Goal: Task Accomplishment & Management: Manage account settings

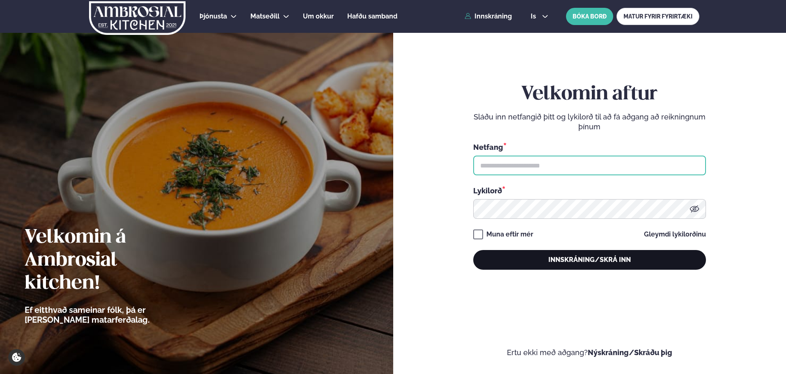
type input "**********"
click at [629, 255] on button "Innskráning/Skrá inn" at bounding box center [589, 260] width 233 height 20
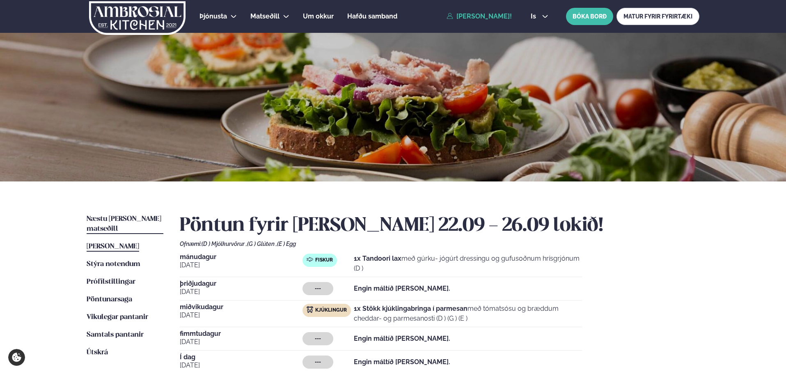
click at [128, 215] on span "Næstu [PERSON_NAME] matseðill" at bounding box center [124, 223] width 75 height 17
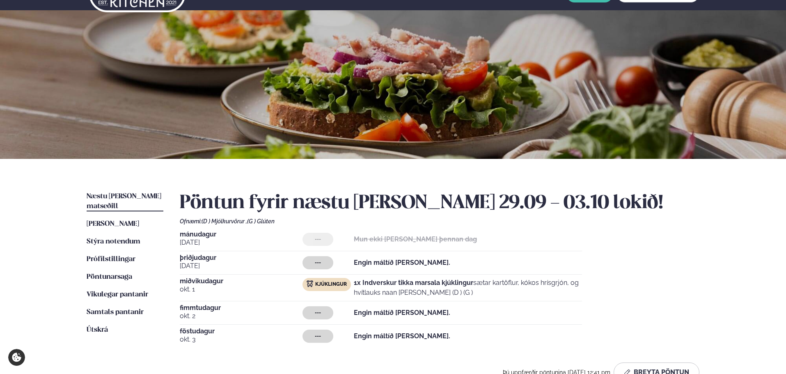
scroll to position [41, 0]
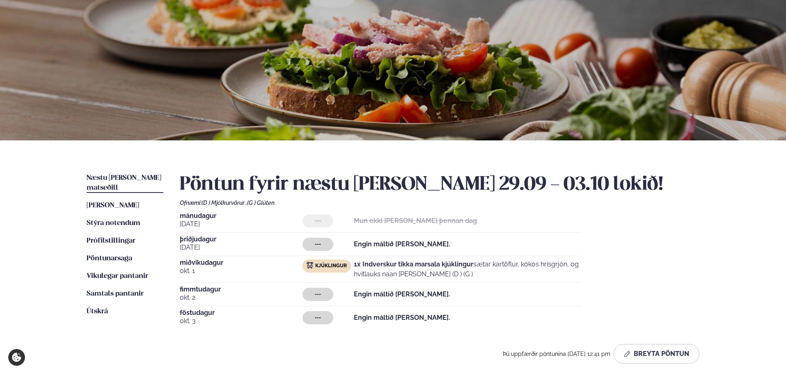
click at [105, 260] on ul "Næstu viku matseðill Næsta vika Þessa viku matseðill Þessa viku Stýra notendum …" at bounding box center [125, 271] width 77 height 197
click at [109, 272] on span "Vikulegar pantanir" at bounding box center [118, 275] width 62 height 7
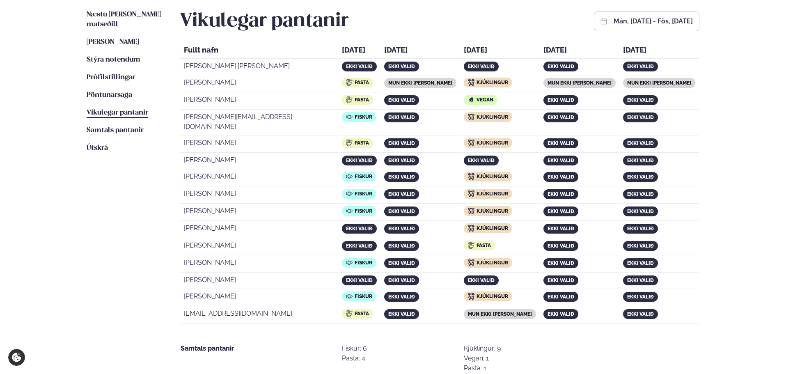
scroll to position [205, 0]
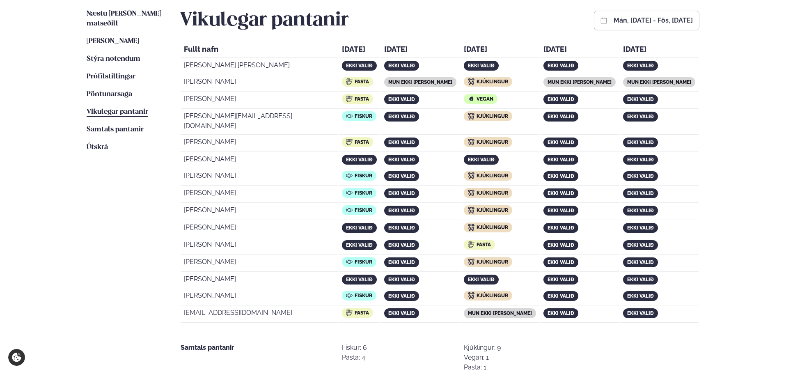
click at [613, 21] on button "mán, [DATE] - fös, [DATE]" at bounding box center [652, 20] width 79 height 7
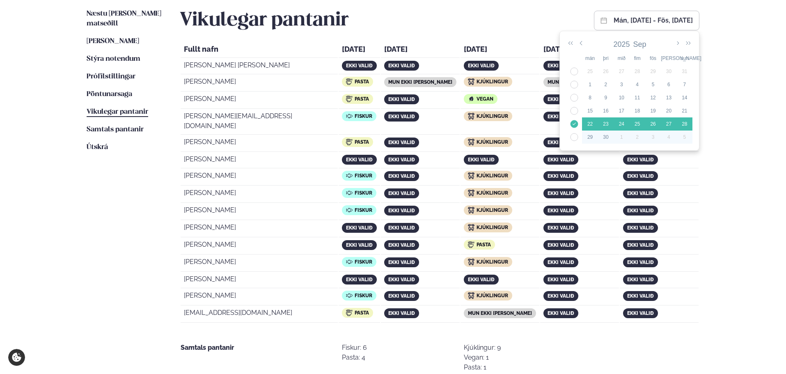
click at [604, 138] on div "30" at bounding box center [606, 136] width 16 height 7
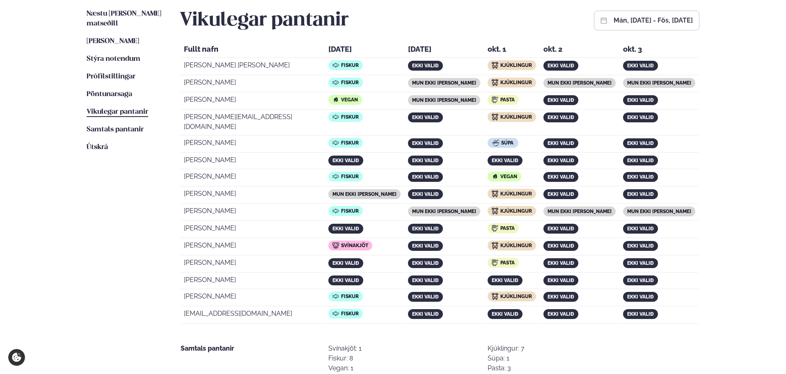
drag, startPoint x: 503, startPoint y: 271, endPoint x: 275, endPoint y: 312, distance: 232.7
click at [274, 311] on td "[EMAIL_ADDRESS][DOMAIN_NAME]" at bounding box center [253, 315] width 144 height 16
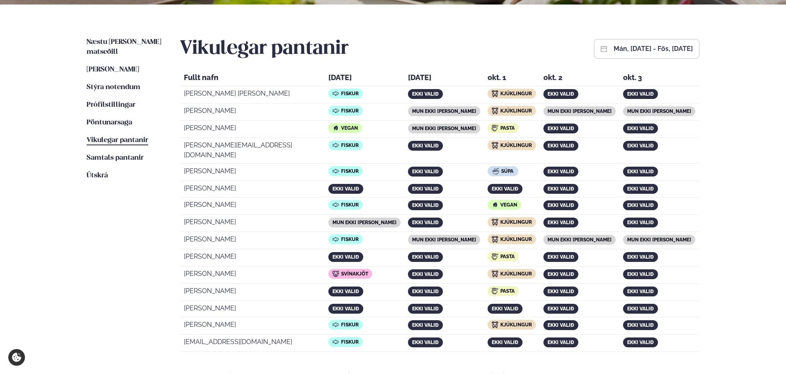
scroll to position [164, 0]
